Goal: Task Accomplishment & Management: Manage account settings

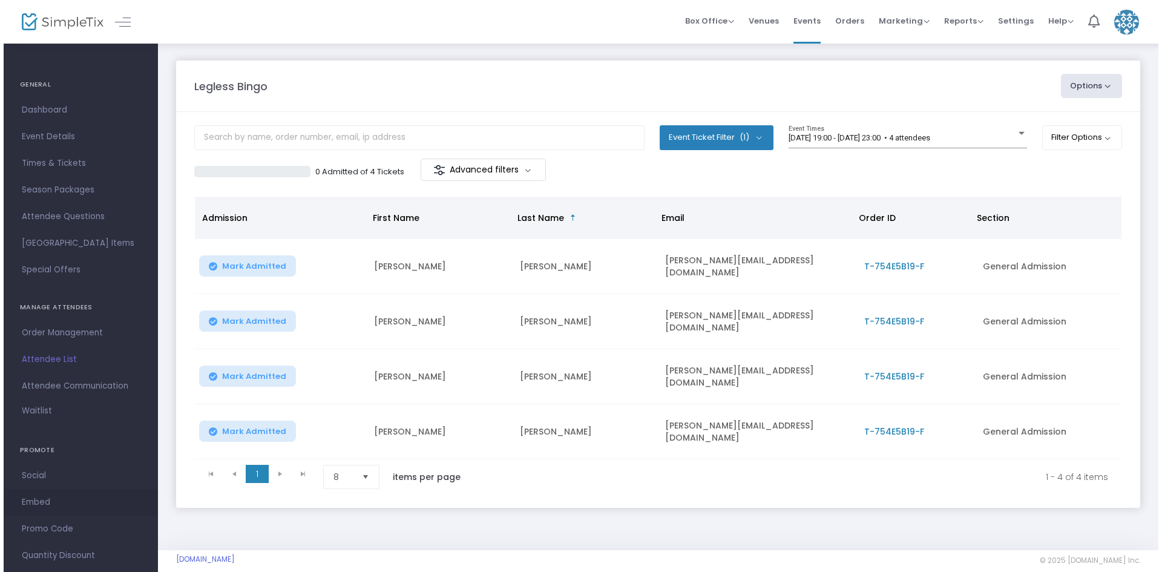
scroll to position [23, 0]
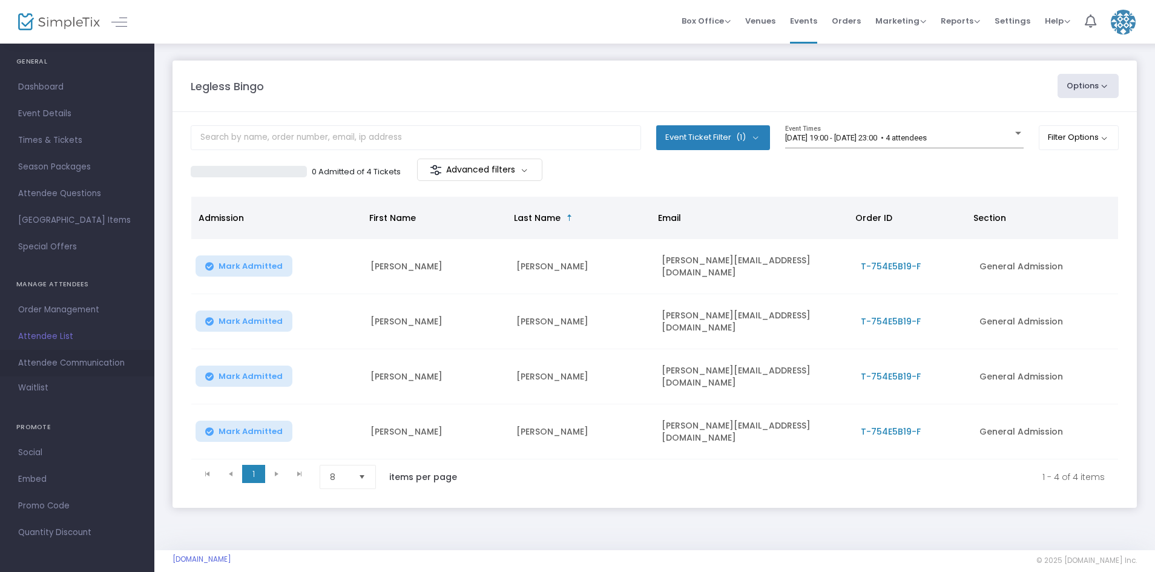
click at [107, 359] on span "Attendee Communication" at bounding box center [77, 363] width 118 height 16
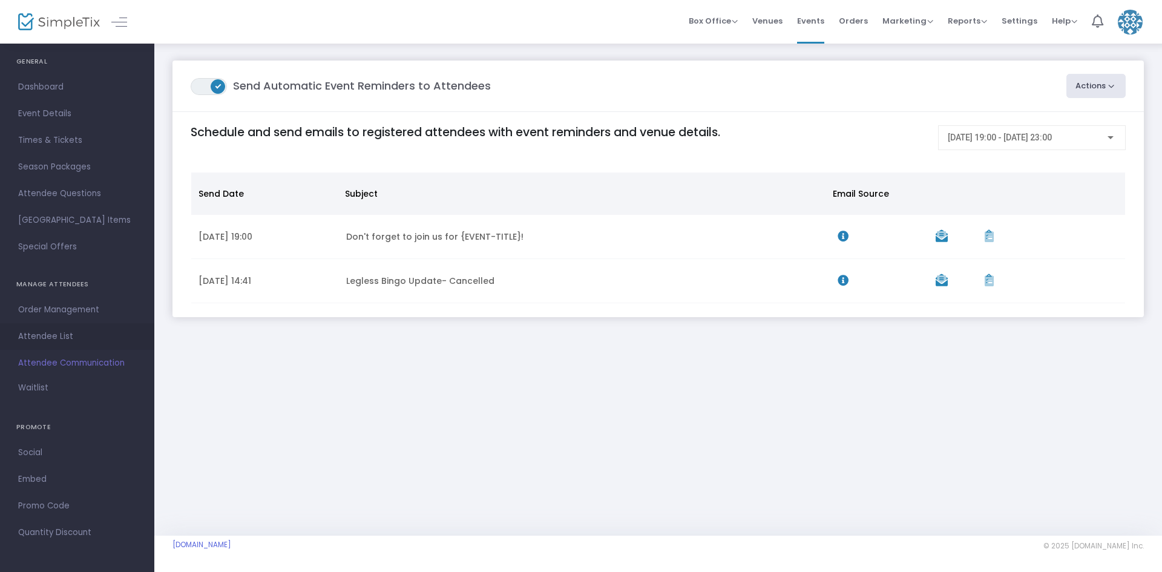
click at [104, 334] on span "Attendee List" at bounding box center [77, 337] width 118 height 16
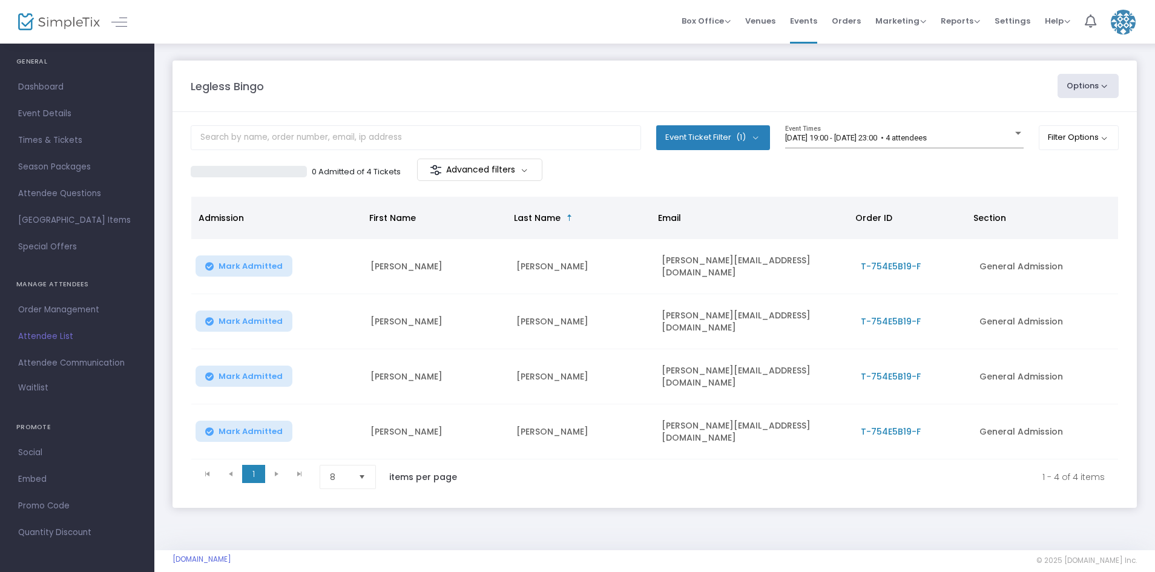
click at [880, 426] on span "T-754E5B19-F" at bounding box center [891, 432] width 60 height 12
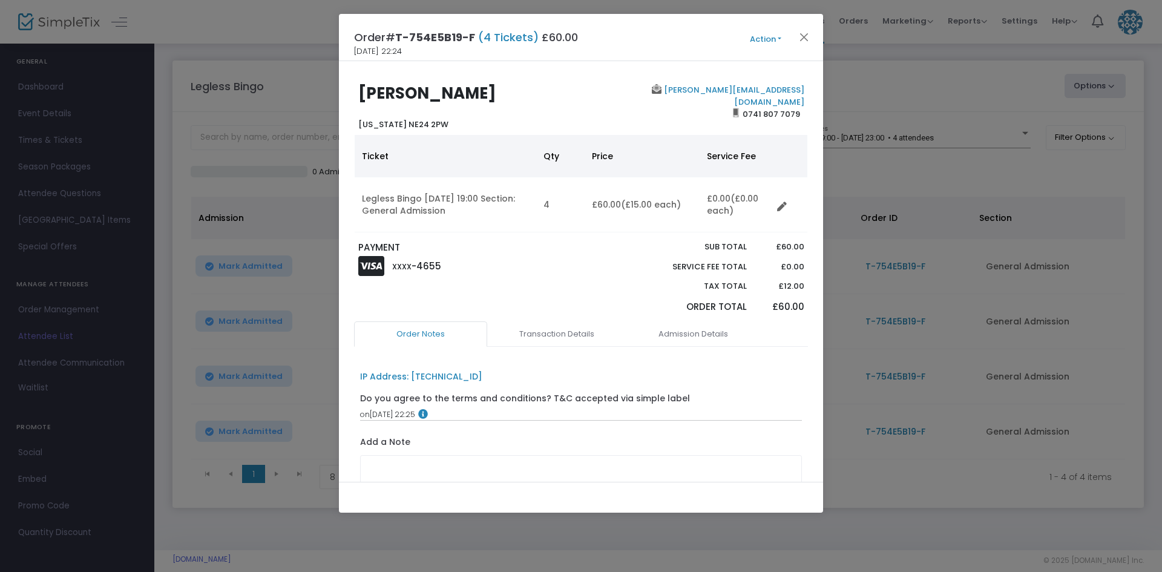
click at [762, 44] on button "Action" at bounding box center [765, 39] width 73 height 13
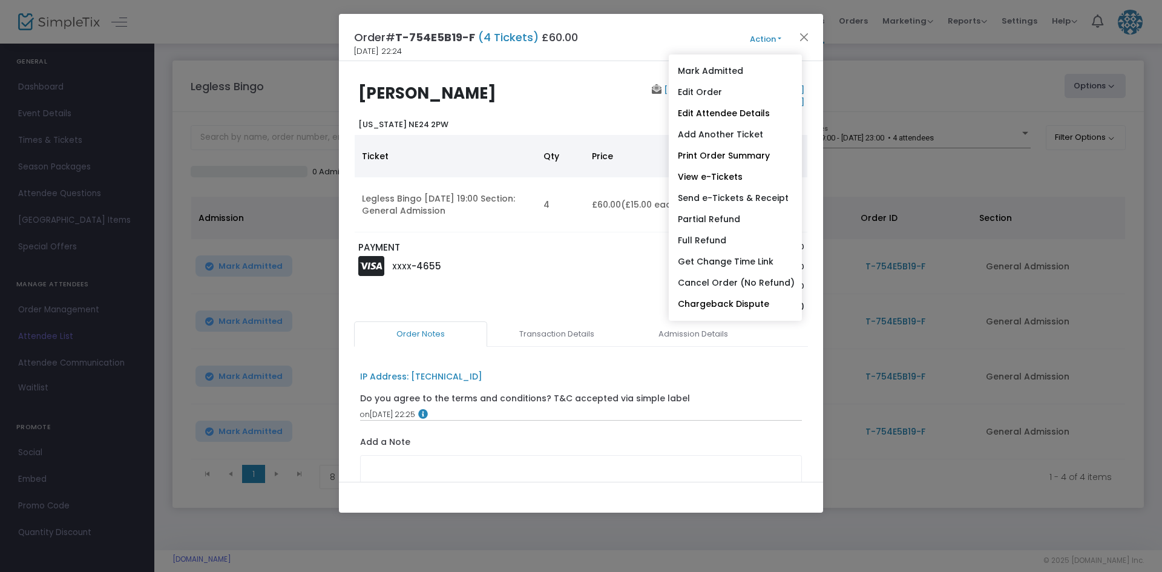
click at [622, 258] on div at bounding box center [610, 281] width 58 height 81
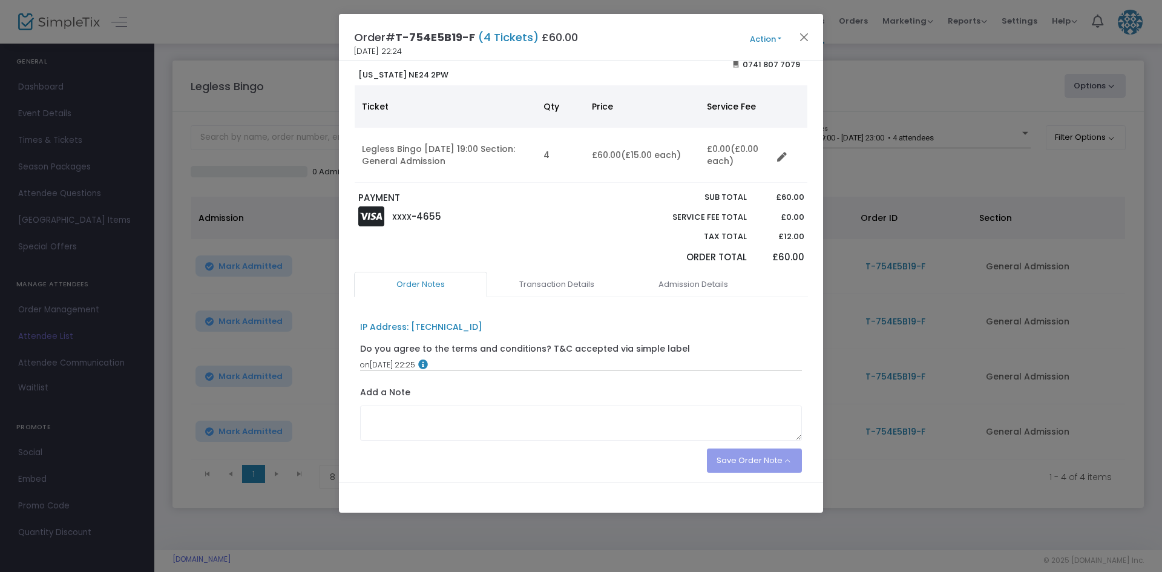
scroll to position [50, 0]
click at [577, 281] on link "Transaction Details" at bounding box center [556, 283] width 133 height 25
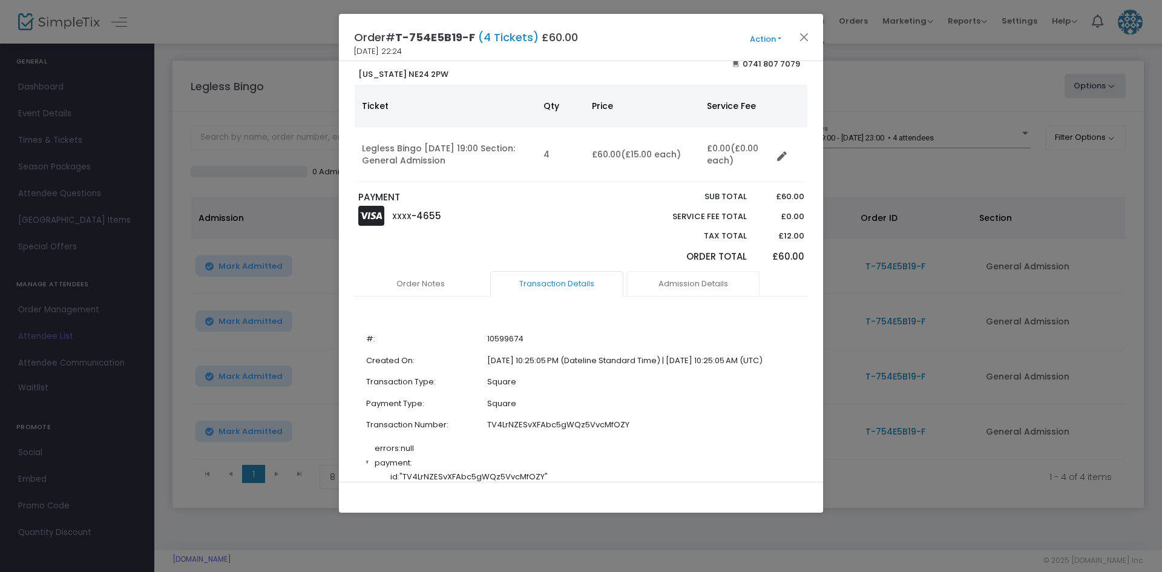
click at [682, 278] on link "Admission Details" at bounding box center [692, 283] width 133 height 25
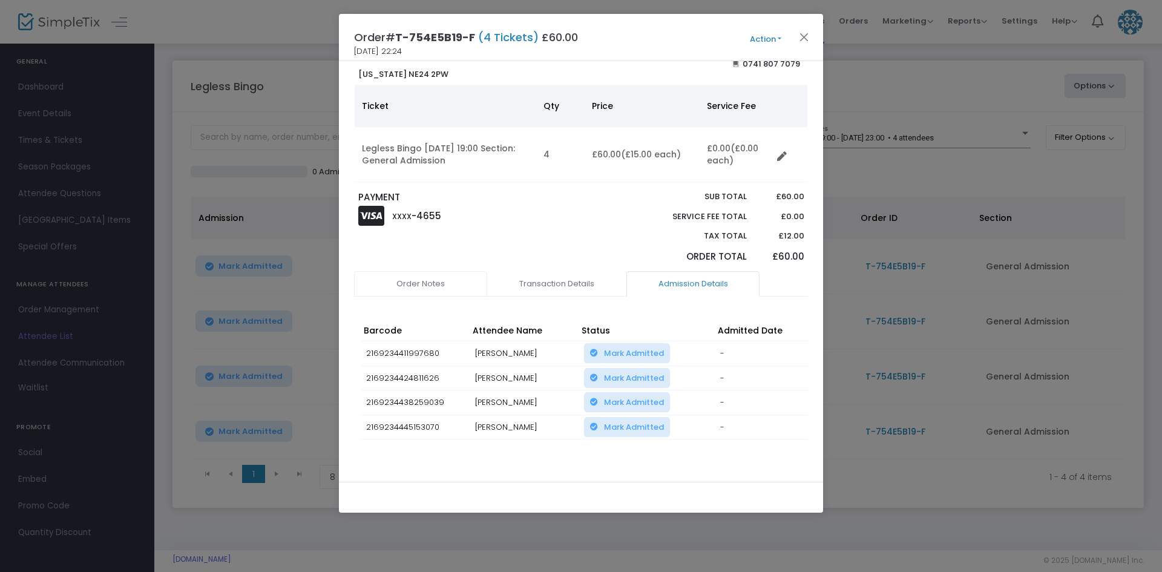
click at [443, 290] on link "Order Notes" at bounding box center [420, 283] width 133 height 25
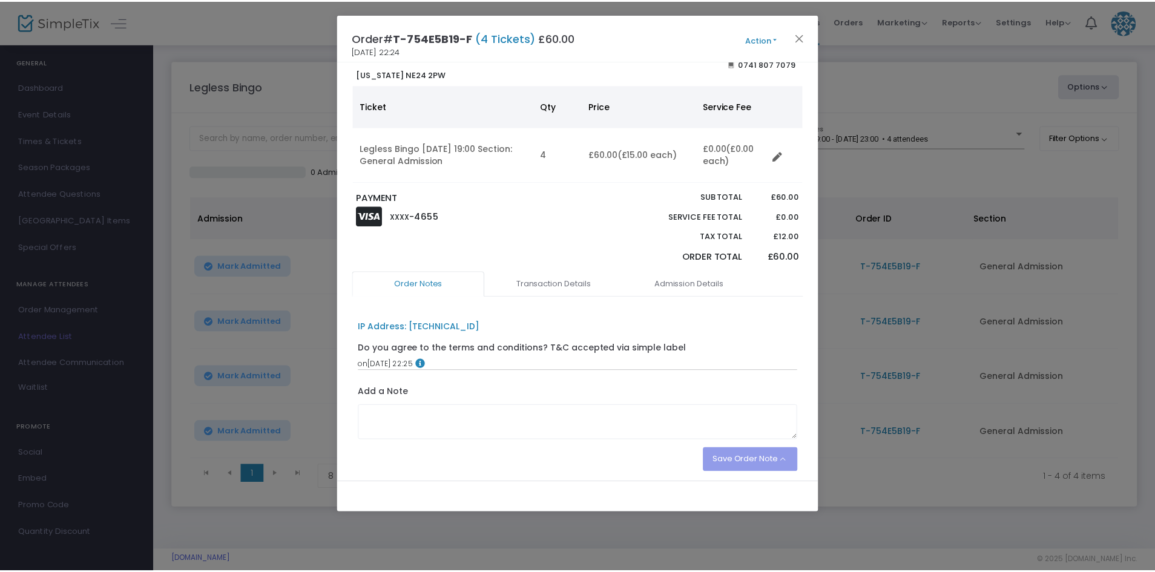
scroll to position [0, 0]
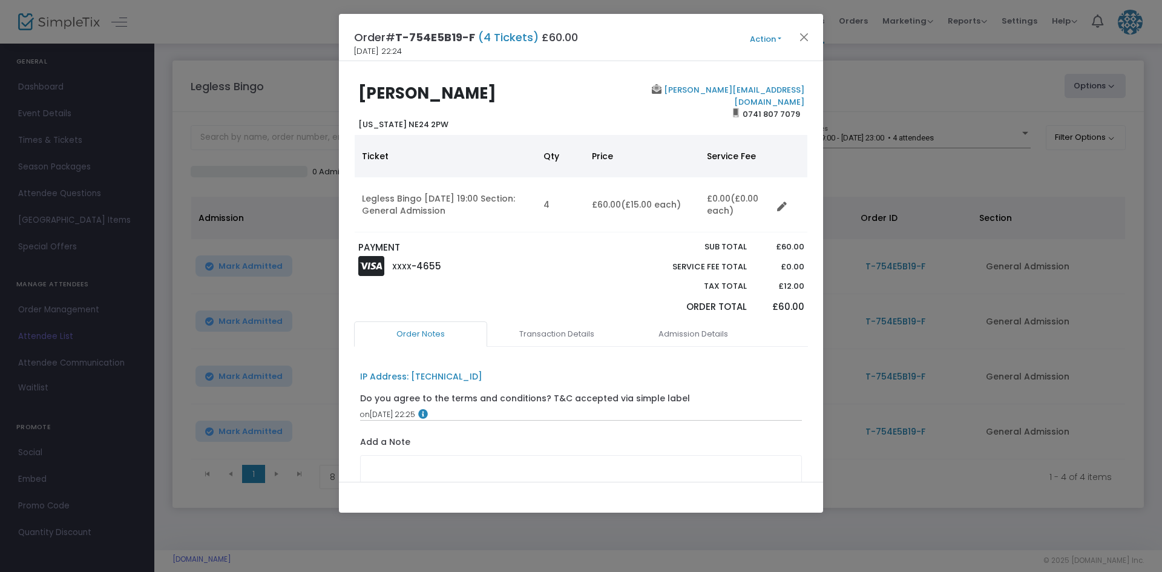
click at [751, 36] on button "Action" at bounding box center [765, 39] width 73 height 13
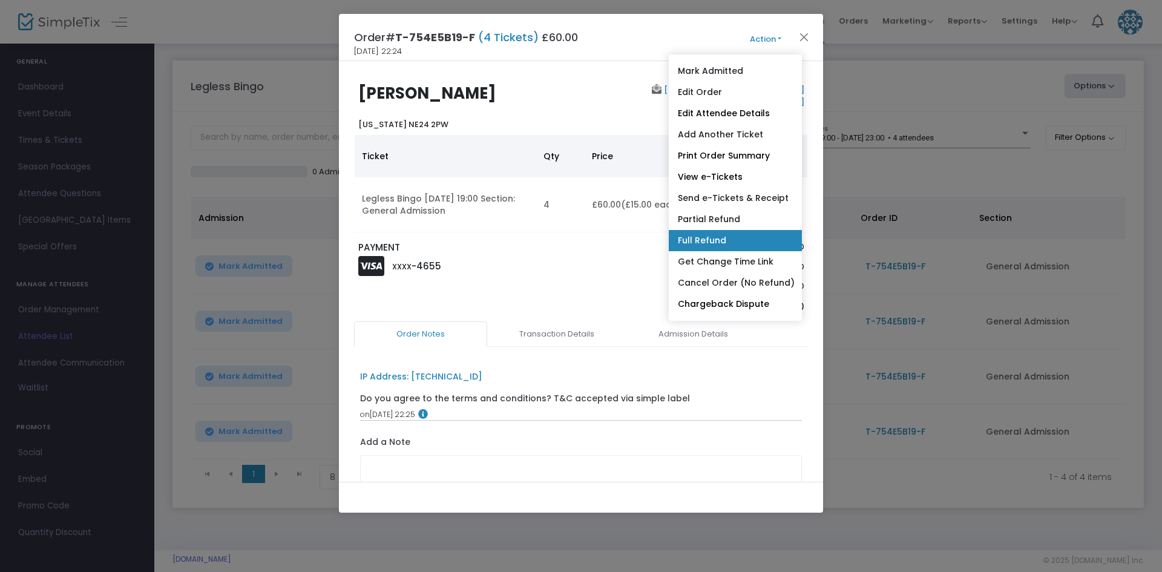
click at [748, 234] on link "Full Refund" at bounding box center [735, 240] width 133 height 21
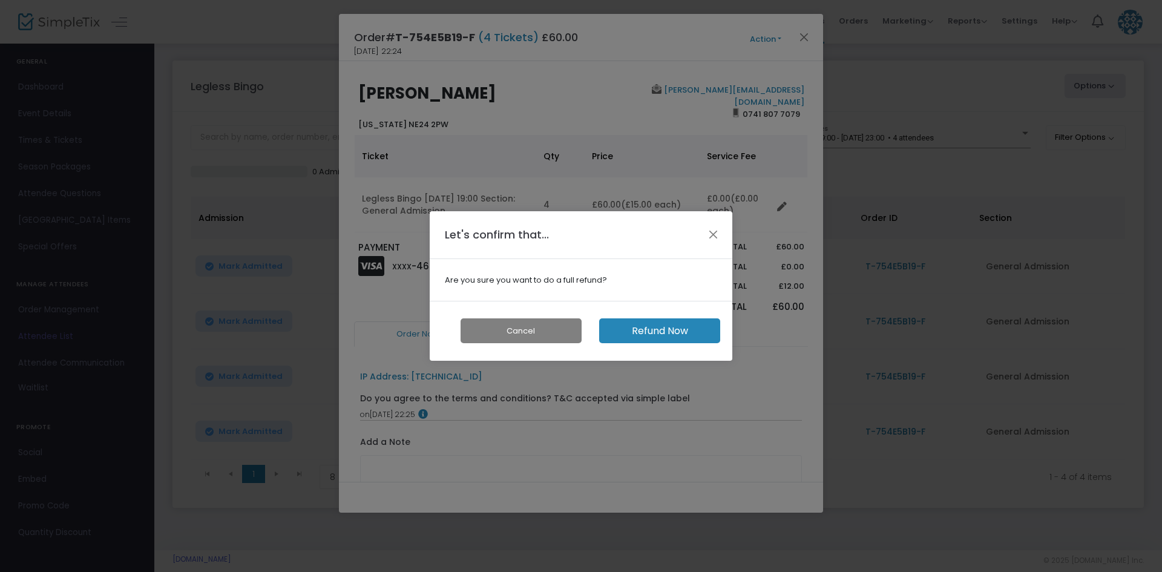
click at [677, 326] on button "Refund Now" at bounding box center [659, 330] width 121 height 25
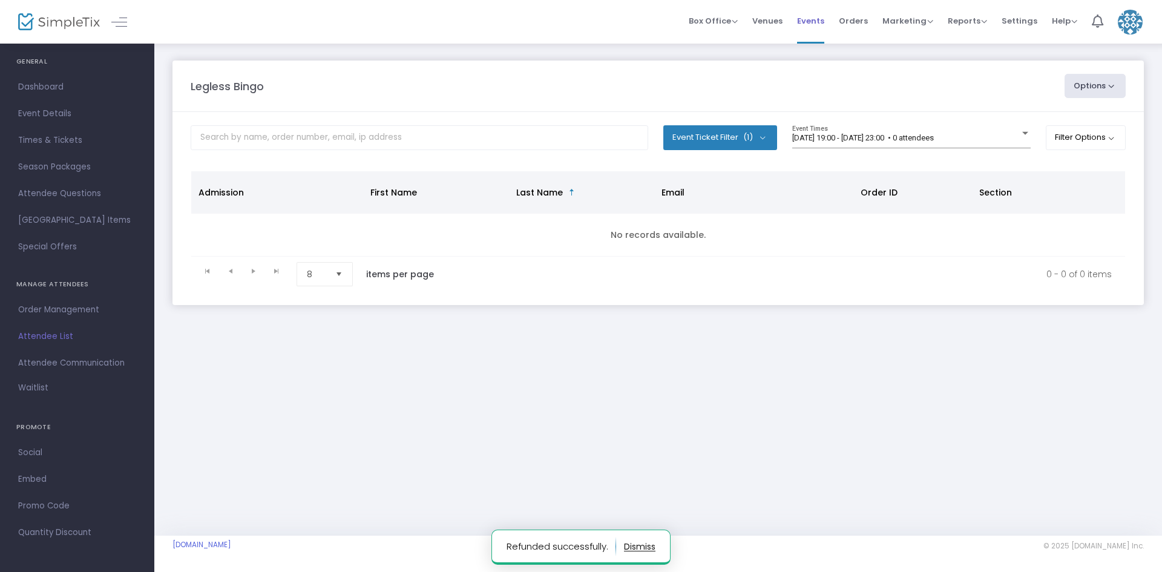
click at [815, 16] on span "Events" at bounding box center [810, 20] width 27 height 31
